Goal: Find specific page/section: Find specific page/section

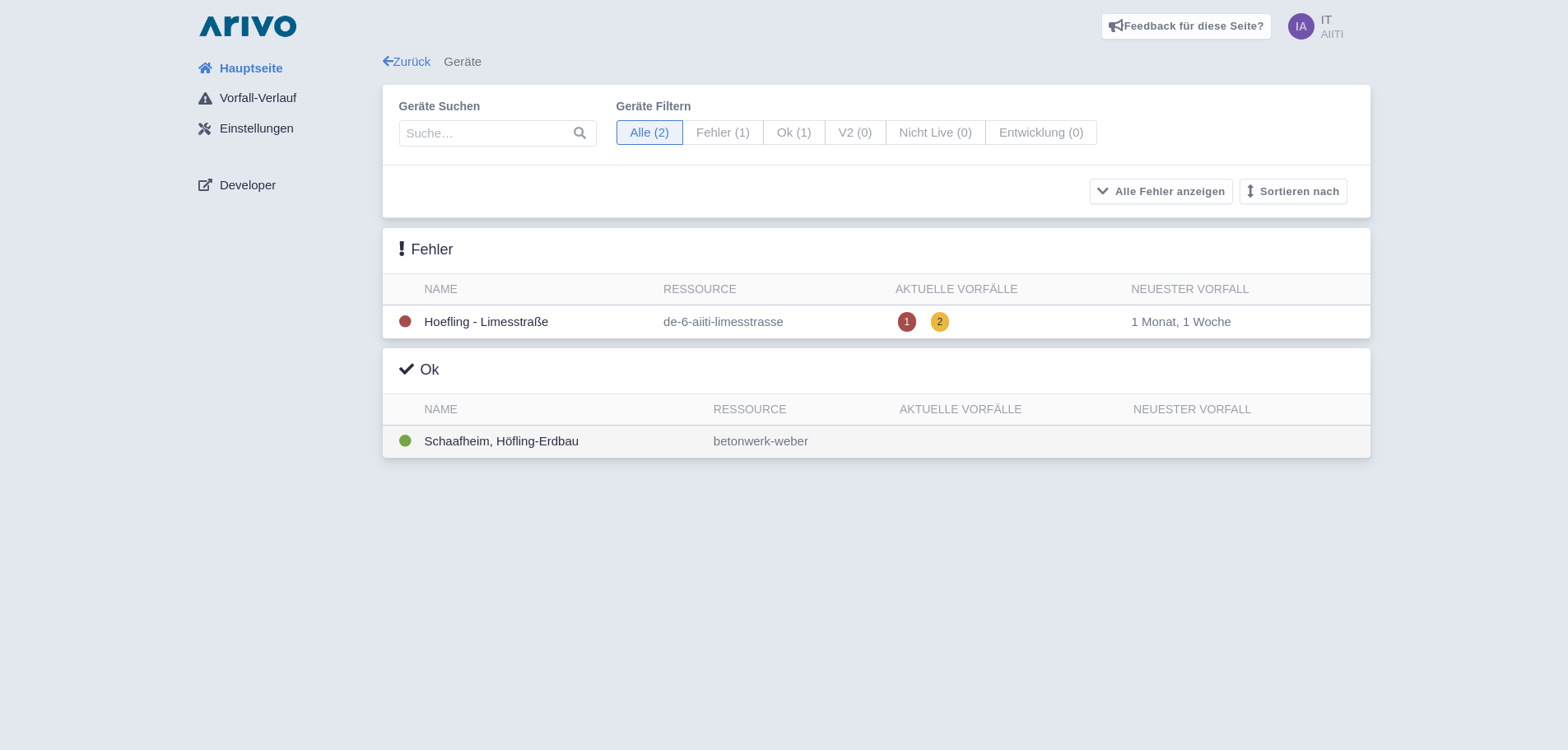
click at [496, 442] on td "Schaafheim, Höfling-Erdbau" at bounding box center [562, 441] width 289 height 32
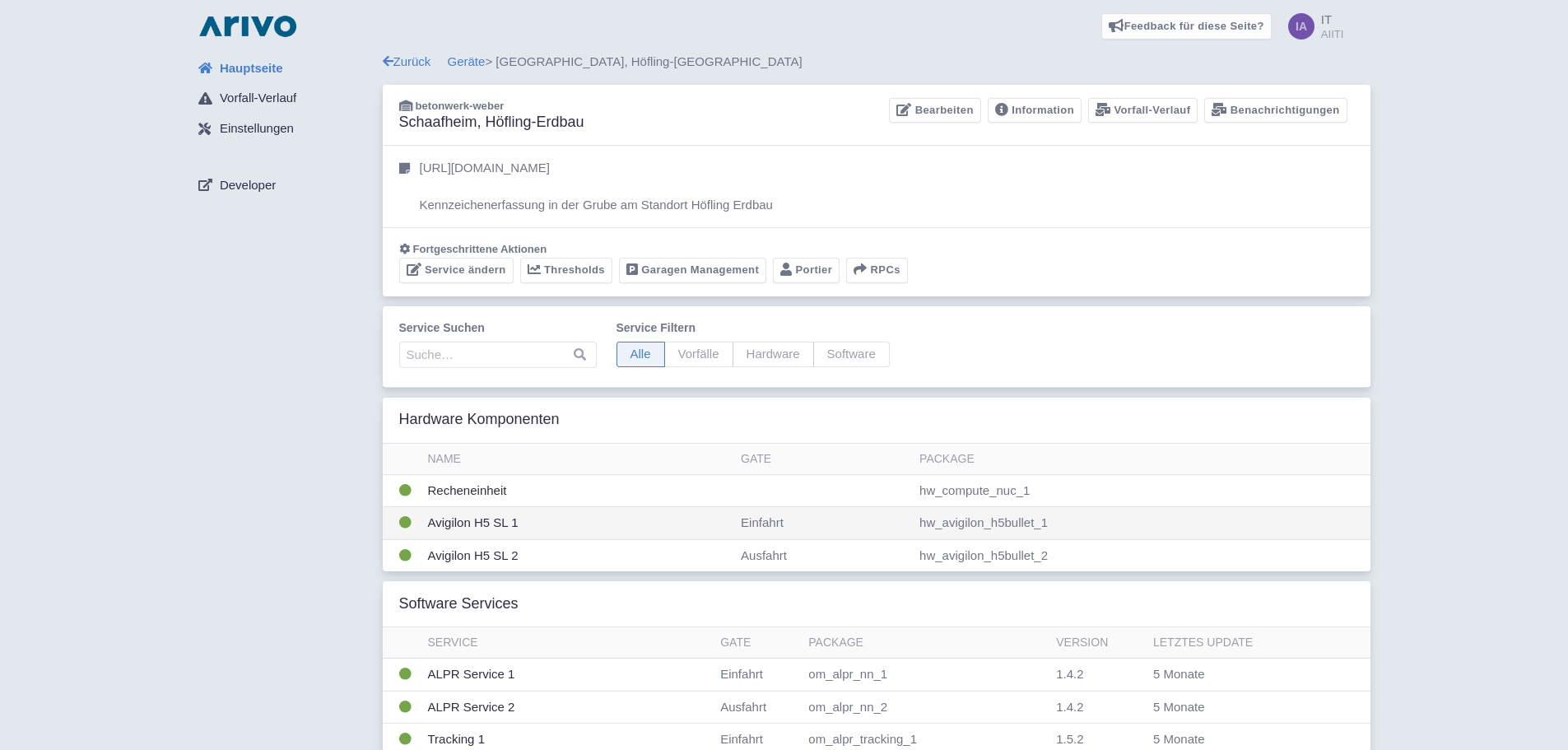
click at [750, 522] on td "Einfahrt" at bounding box center [824, 524] width 179 height 33
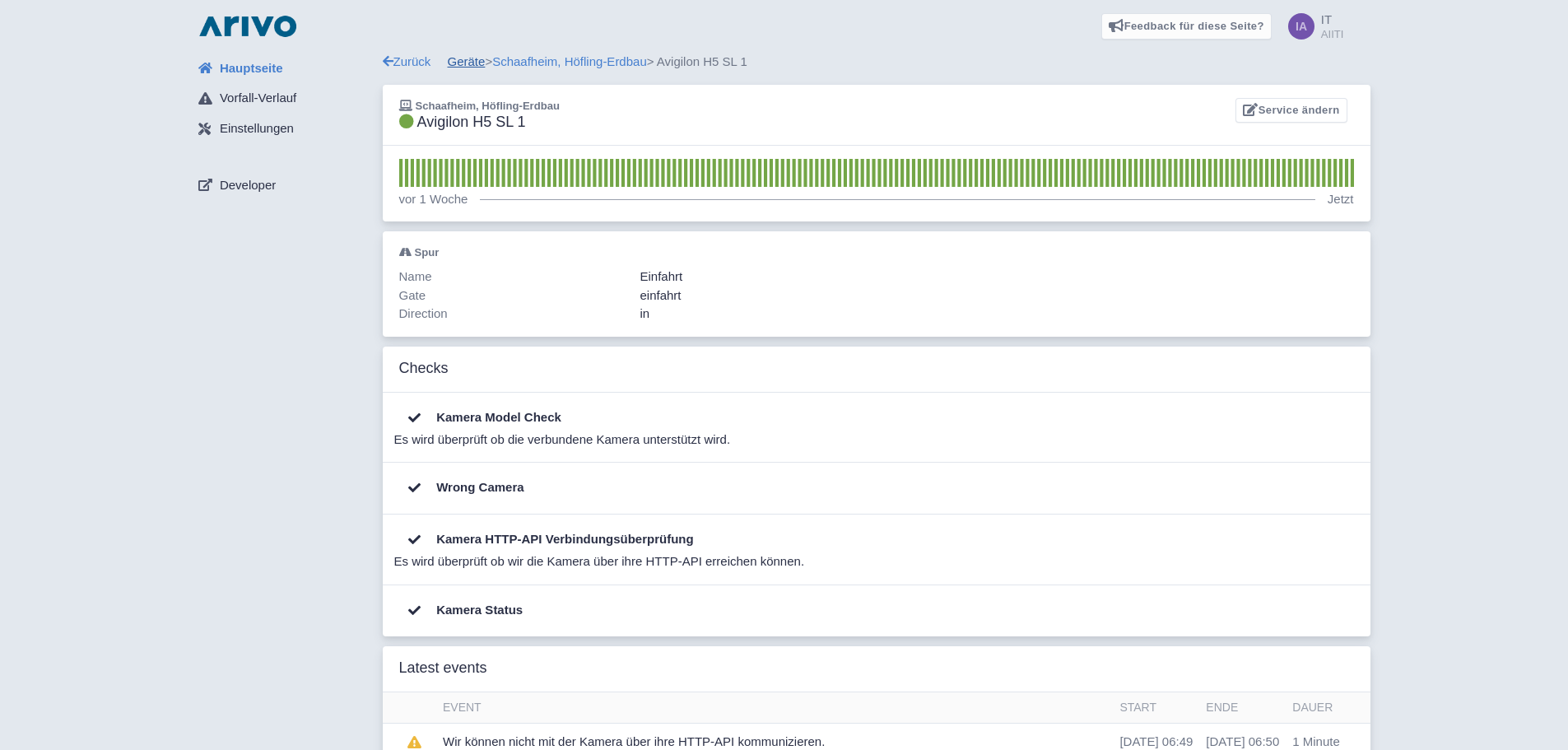
click at [453, 63] on link "Geräte" at bounding box center [467, 61] width 38 height 14
